Goal: Transaction & Acquisition: Purchase product/service

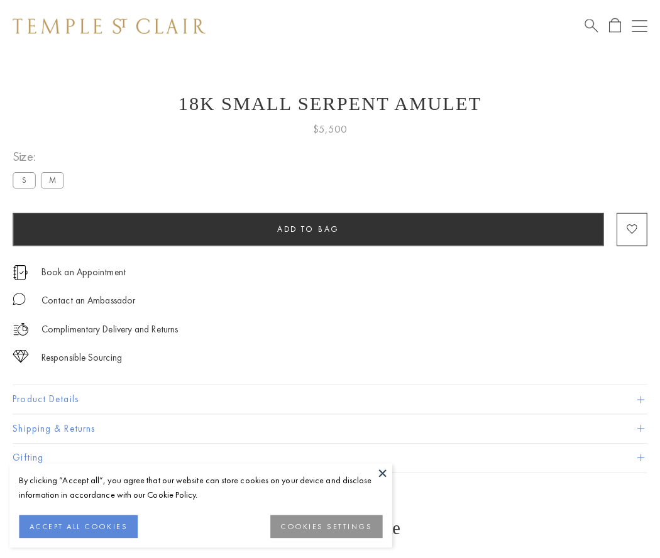
scroll to position [50, 0]
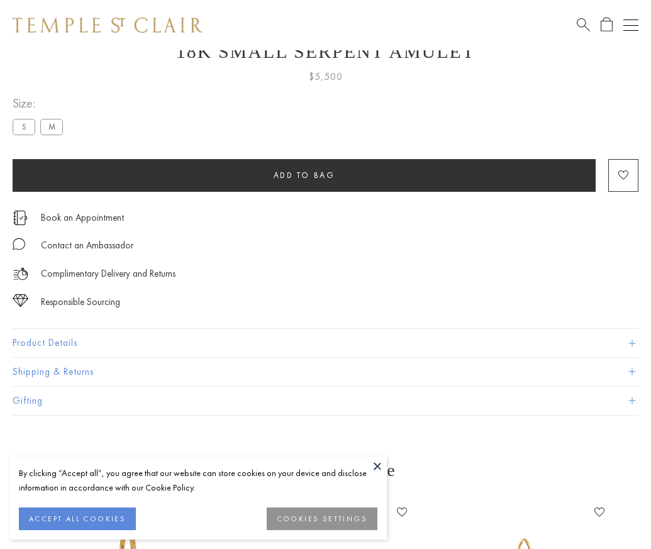
click at [304, 175] on span "Add to bag" at bounding box center [305, 175] width 62 height 11
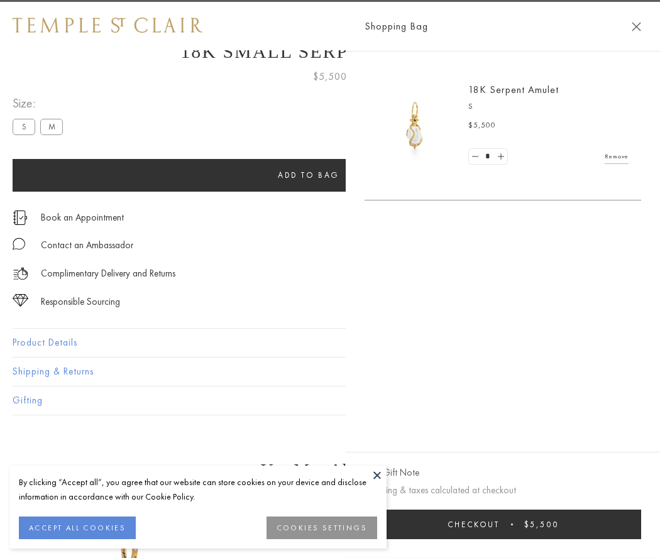
click at [629, 524] on button "Checkout $5,500" at bounding box center [503, 525] width 277 height 30
